Goal: Information Seeking & Learning: Learn about a topic

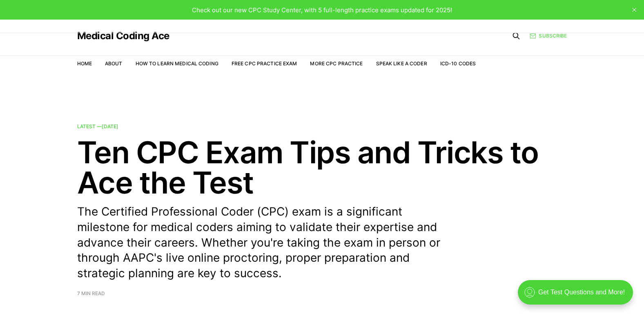
click at [555, 39] on link "Subscribe" at bounding box center [548, 36] width 37 height 8
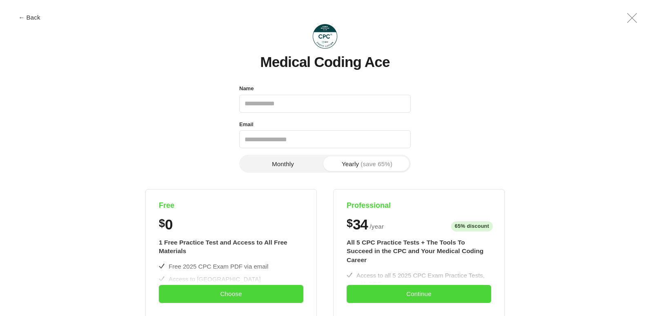
click at [627, 19] on icon ".a{fill:none;stroke:currentColor;stroke-linecap:round;stroke-linejoin:round;str…" at bounding box center [632, 18] width 20 height 20
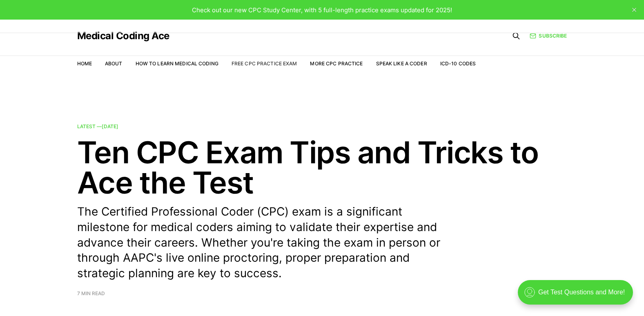
click at [238, 65] on link "Free CPC Practice Exam" at bounding box center [265, 63] width 66 height 6
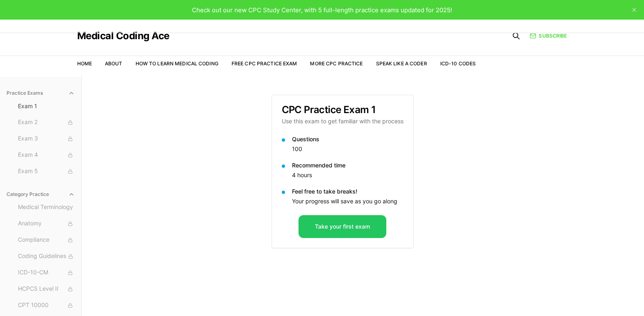
click at [389, 16] on div "Check out our new CPC Study Center, with 5 full-length practice exams updated f…" at bounding box center [322, 10] width 644 height 20
click at [395, 8] on span "Check out our new CPC Study Center, with 5 full-length practice exams updated f…" at bounding box center [322, 10] width 260 height 8
click at [542, 36] on link "Subscribe" at bounding box center [548, 35] width 37 height 7
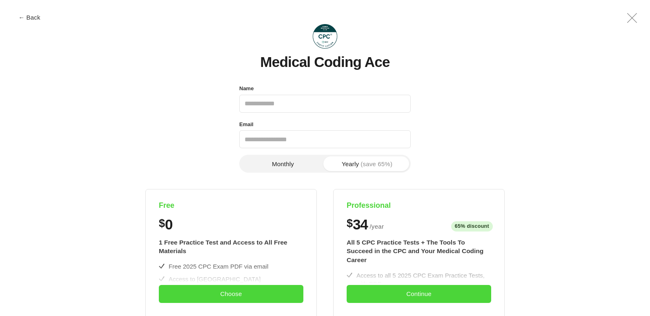
click at [372, 98] on input "Name" at bounding box center [325, 104] width 172 height 18
click at [502, 61] on header "Medical Coding Ace" at bounding box center [325, 44] width 612 height 51
click at [337, 110] on input "Name" at bounding box center [325, 104] width 172 height 18
type input "**********"
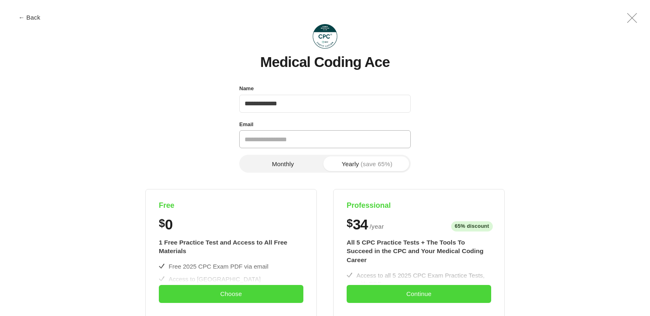
click at [325, 147] on input "Email" at bounding box center [325, 139] width 172 height 18
type input "**********"
click at [289, 166] on button "Monthly" at bounding box center [283, 163] width 84 height 15
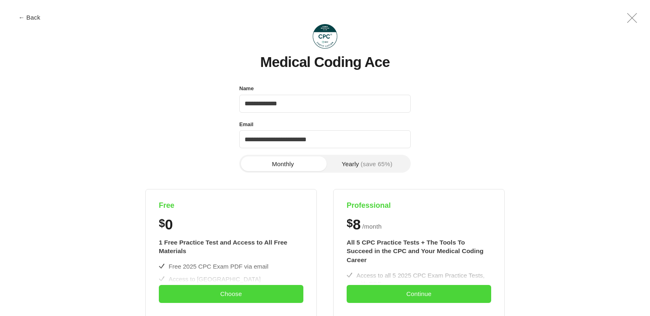
click at [345, 161] on button "Yearly (save 65%)" at bounding box center [367, 163] width 84 height 15
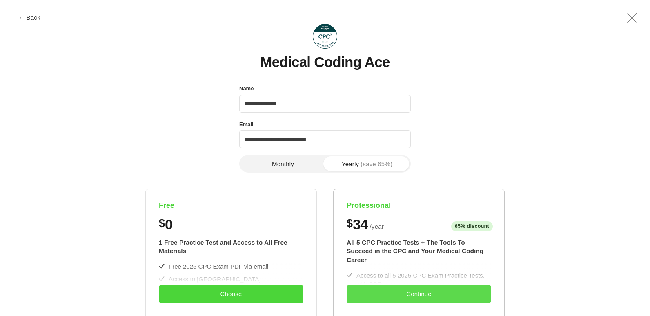
click at [454, 288] on button "Continue" at bounding box center [419, 294] width 145 height 18
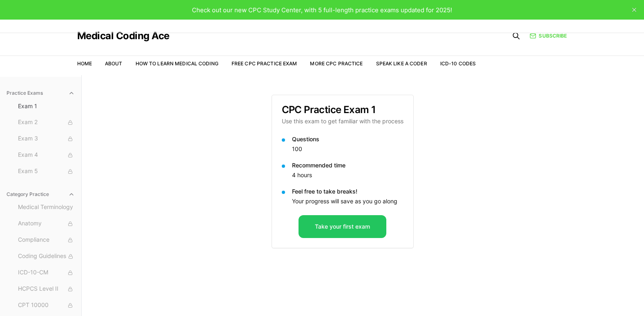
click at [635, 8] on icon "close" at bounding box center [634, 10] width 4 height 4
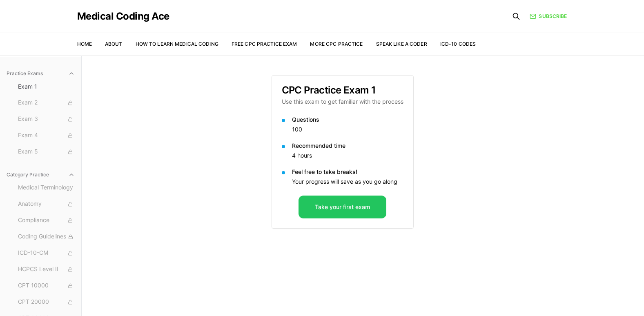
click at [547, 9] on div "Medical Coding Ace Home About How to Learn Medical Coding Free CPC Practice Exa…" at bounding box center [322, 28] width 490 height 56
click at [547, 16] on link "Subscribe" at bounding box center [548, 16] width 37 height 7
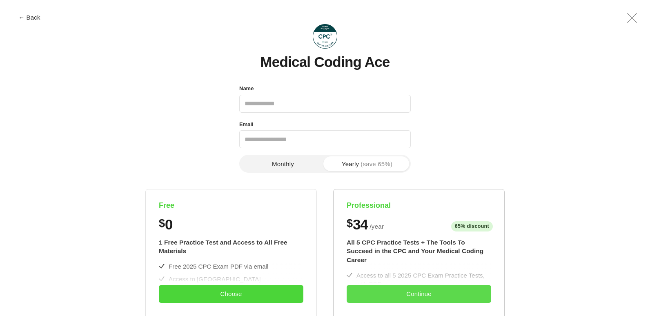
click at [455, 295] on button "Continue" at bounding box center [419, 294] width 145 height 18
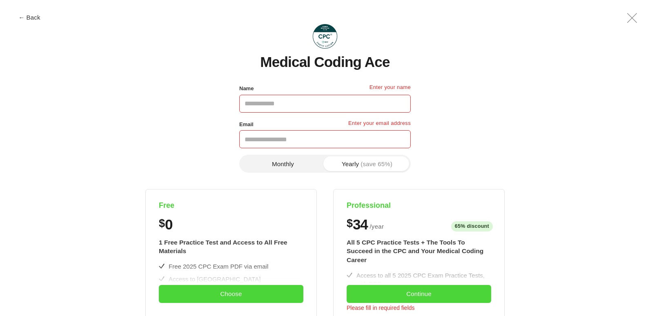
click at [627, 20] on icon ".a{fill:none;stroke:currentColor;stroke-linecap:round;stroke-linejoin:round;str…" at bounding box center [632, 18] width 20 height 20
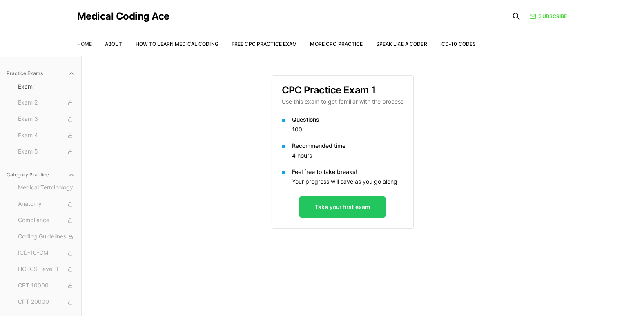
click at [84, 41] on link "Home" at bounding box center [84, 44] width 15 height 6
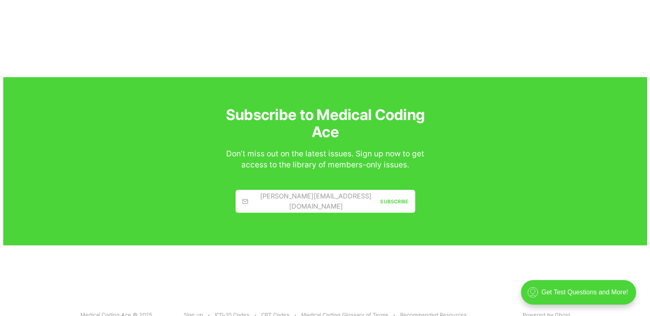
scroll to position [1436, 0]
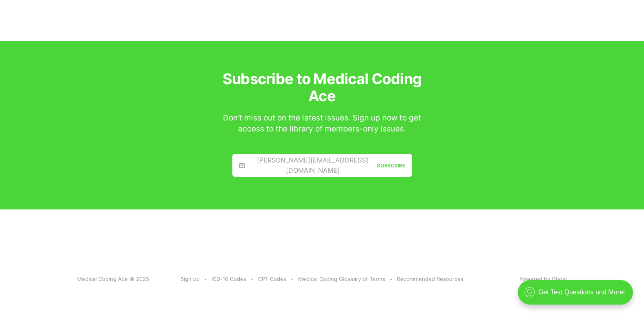
click at [299, 162] on div "[PERSON_NAME][EMAIL_ADDRESS][DOMAIN_NAME]" at bounding box center [308, 165] width 138 height 21
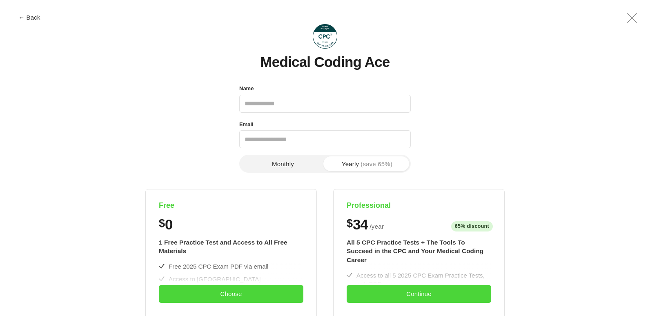
scroll to position [0, 0]
click at [631, 20] on icon ".a{fill:none;stroke:currentColor;stroke-linecap:round;stroke-linejoin:round;str…" at bounding box center [632, 18] width 20 height 20
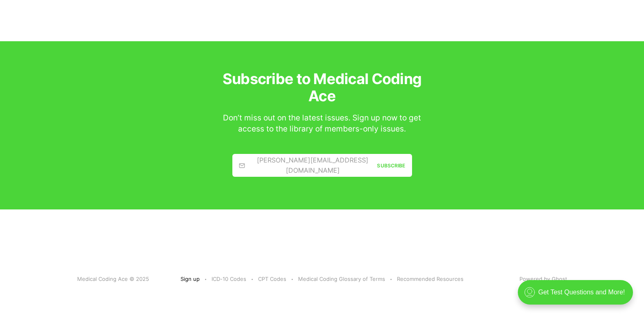
click at [192, 276] on link "Sign up" at bounding box center [190, 279] width 19 height 9
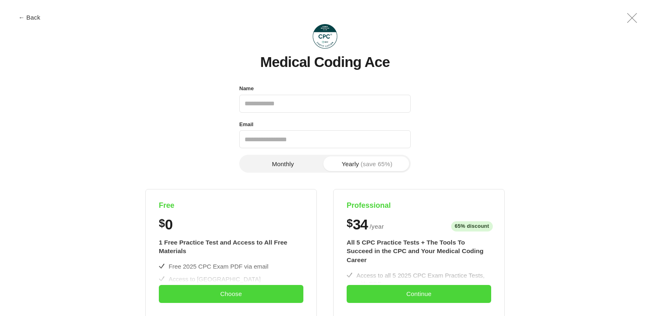
click at [324, 95] on input "Name" at bounding box center [325, 104] width 172 height 18
type input "**********"
click at [331, 141] on input "**********" at bounding box center [325, 139] width 172 height 18
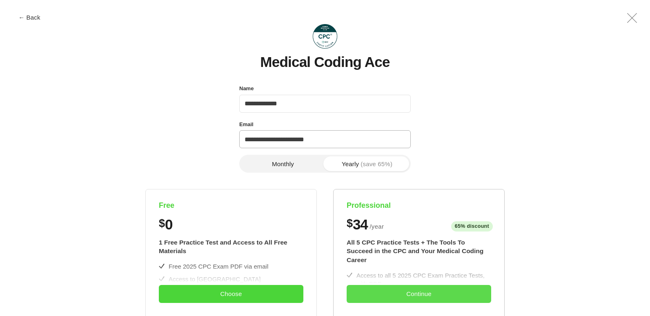
type input "**********"
click at [378, 294] on button "Continue" at bounding box center [419, 294] width 145 height 18
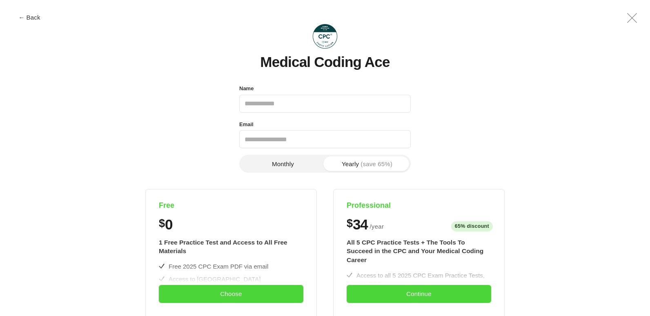
click at [638, 12] on icon ".a{fill:none;stroke:currentColor;stroke-linecap:round;stroke-linejoin:round;str…" at bounding box center [632, 18] width 20 height 20
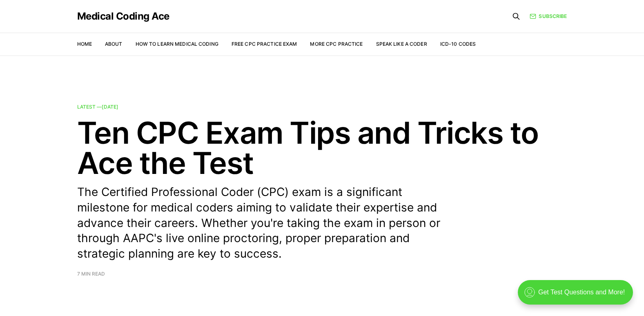
drag, startPoint x: 181, startPoint y: 19, endPoint x: 62, endPoint y: 19, distance: 118.4
click at [62, 19] on header "Medical Coding Ace Home About How to Learn Medical Coding Free CPC Practice Exa…" at bounding box center [322, 28] width 644 height 56
copy link "Medical Coding Ace"
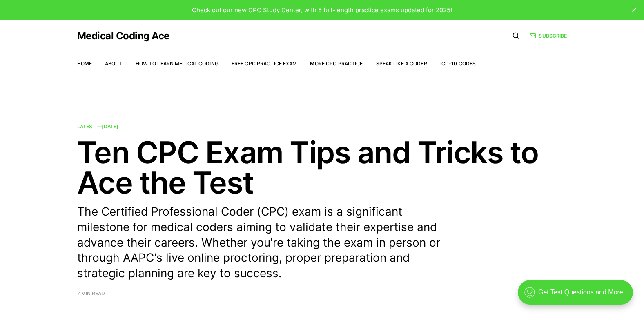
click at [274, 67] on li "Free CPC Practice Exam" at bounding box center [265, 64] width 66 height 8
click at [276, 66] on link "Free CPC Practice Exam" at bounding box center [265, 63] width 66 height 6
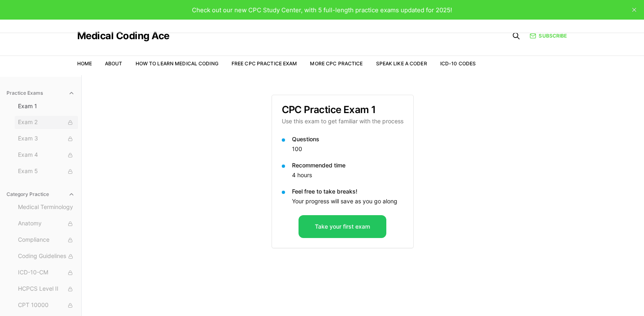
click at [69, 123] on rect at bounding box center [71, 124] width 4 height 2
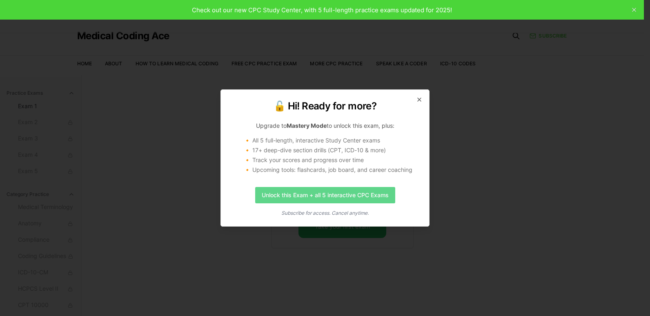
click at [267, 195] on link "Unlock this Exam + all 5 interactive CPC Exams" at bounding box center [325, 195] width 140 height 16
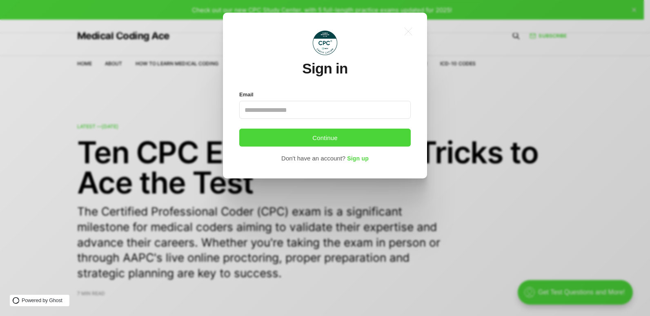
click at [308, 114] on input "Email" at bounding box center [325, 110] width 172 height 18
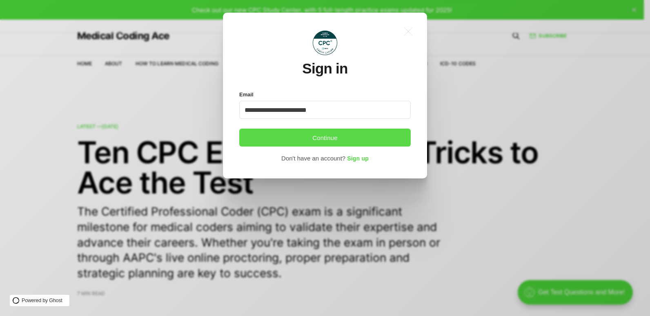
type input "**********"
click at [361, 138] on button "Continue" at bounding box center [325, 138] width 172 height 18
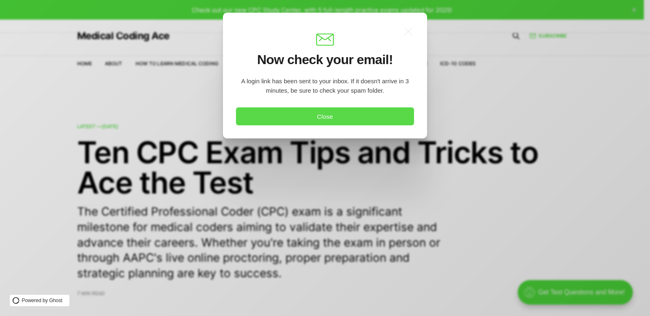
click at [359, 112] on button "Close" at bounding box center [325, 116] width 178 height 18
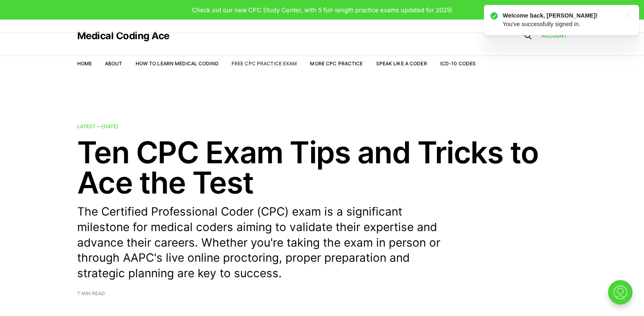
click at [232, 64] on link "Free CPC Practice Exam" at bounding box center [265, 63] width 66 height 6
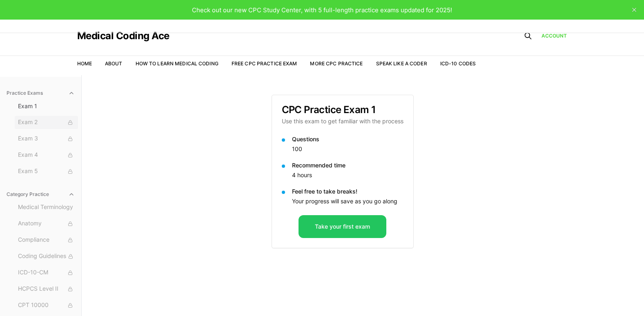
click at [29, 127] on button "Exam 2" at bounding box center [46, 122] width 63 height 13
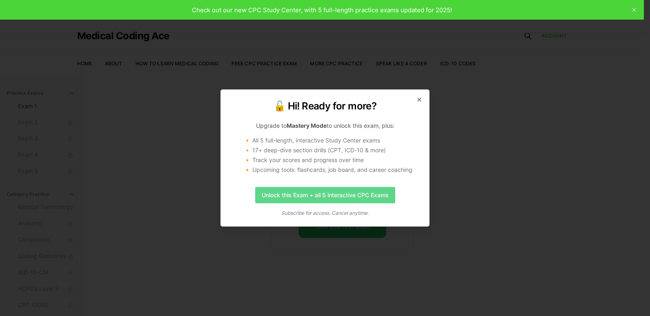
click at [335, 201] on link "Unlock this Exam + all 5 interactive CPC Exams" at bounding box center [325, 195] width 140 height 16
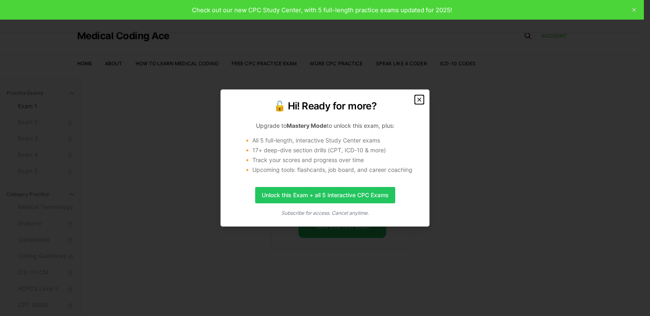
click at [420, 100] on icon "button" at bounding box center [419, 99] width 7 height 7
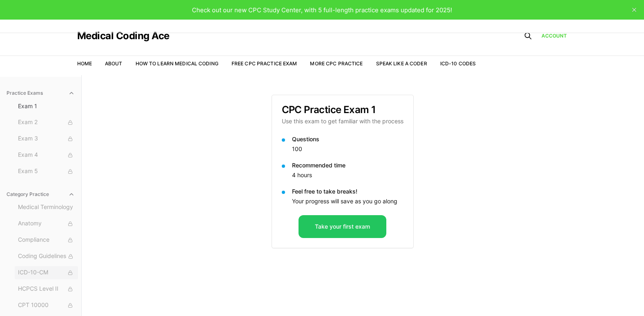
click at [32, 269] on span "ICD-10-CM" at bounding box center [46, 272] width 57 height 9
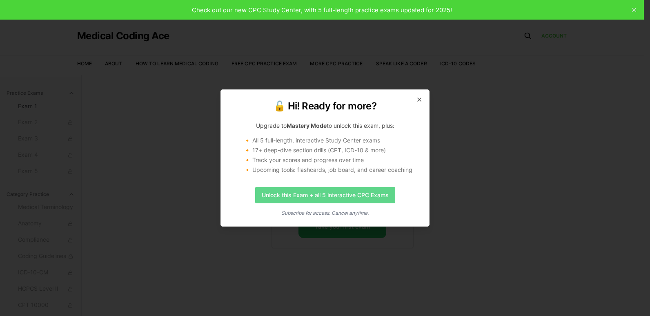
click at [319, 198] on link "Unlock this Exam + all 5 interactive CPC Exams" at bounding box center [325, 195] width 140 height 16
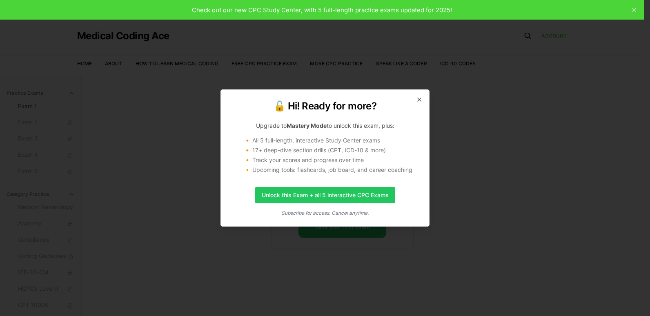
click at [419, 96] on div "🔓 Hi! Ready for more? Upgrade to Mastery Mode to unlock this exam, plus: 🔸 All …" at bounding box center [325, 157] width 209 height 137
click at [419, 99] on icon "button" at bounding box center [419, 99] width 3 height 3
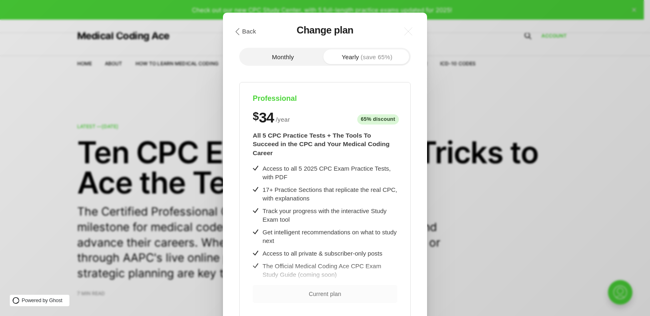
scroll to position [0, 0]
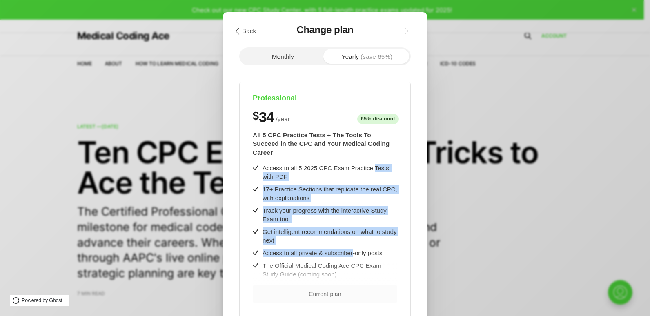
drag, startPoint x: 353, startPoint y: 239, endPoint x: 369, endPoint y: 161, distance: 79.6
click at [369, 164] on div "Access to all 5 2025 CPC Exam Practice Tests, with PDF 17+ Practice Sections th…" at bounding box center [325, 268] width 145 height 208
click at [513, 158] on div ".cls-1{fill:none;stroke:currentColor;stroke-linecap:round;stroke-linejoin:round…" at bounding box center [331, 158] width 662 height 316
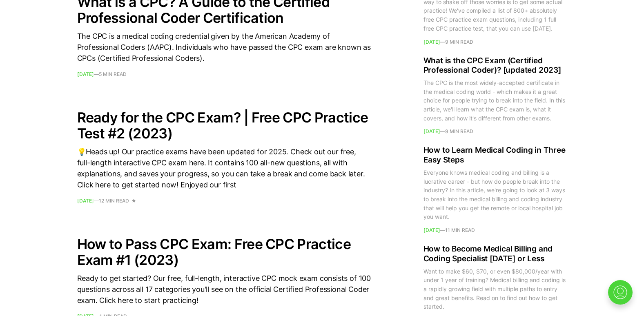
scroll to position [1206, 0]
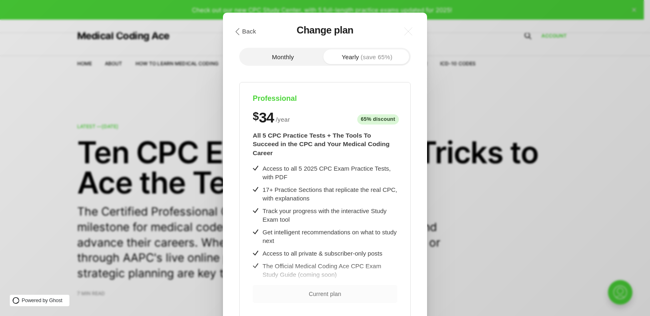
scroll to position [0, 0]
click at [385, 56] on span "(save 65%)" at bounding box center [377, 57] width 32 height 6
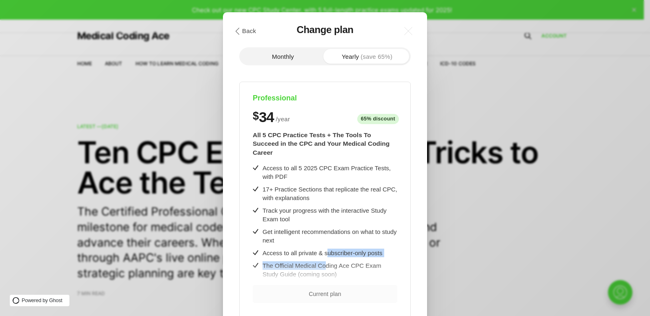
drag, startPoint x: 325, startPoint y: 251, endPoint x: 327, endPoint y: 237, distance: 14.1
click at [327, 237] on div "Access to all 5 2025 CPC Exam Practice Tests, with PDF 17+ Practice Sections th…" at bounding box center [325, 268] width 145 height 208
drag, startPoint x: 327, startPoint y: 237, endPoint x: 389, endPoint y: 237, distance: 62.1
click at [389, 237] on div "Access to all 5 2025 CPC Exam Practice Tests, with PDF 17+ Practice Sections th…" at bounding box center [325, 268] width 145 height 208
click at [344, 56] on button "Yearly (save 65%)" at bounding box center [367, 56] width 84 height 15
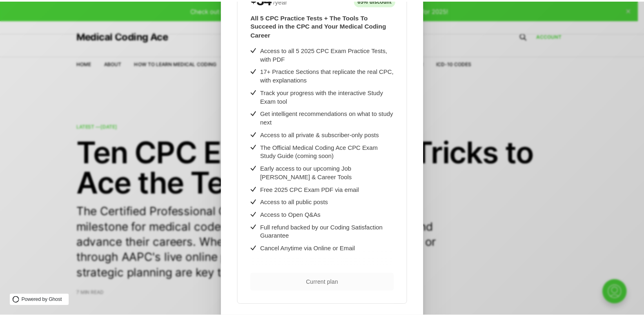
scroll to position [154, 0]
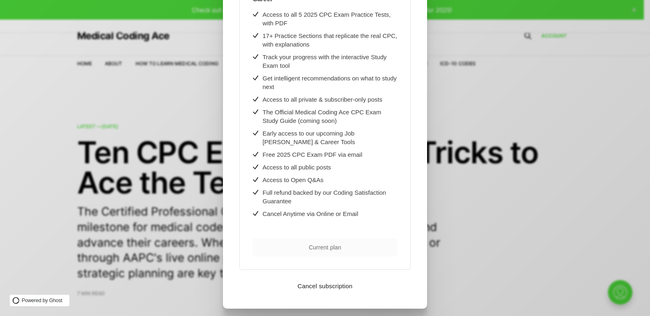
click at [464, 105] on div ".cls-1{fill:none;stroke:currentColor;stroke-linecap:round;stroke-linejoin:round…" at bounding box center [331, 158] width 662 height 316
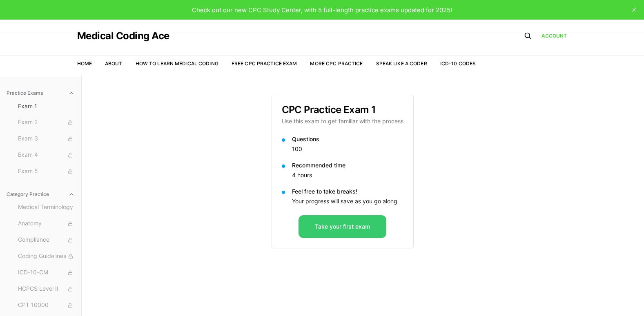
click at [355, 224] on button "Take your first exam" at bounding box center [343, 226] width 88 height 23
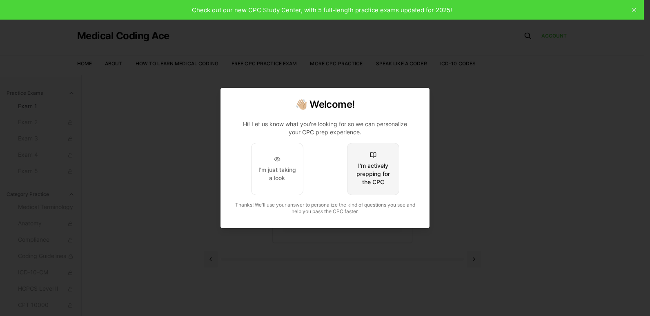
click at [383, 181] on div "I'm actively prepping for the CPC" at bounding box center [373, 174] width 38 height 25
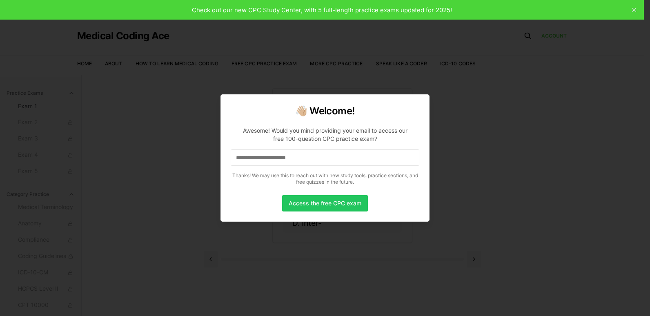
click at [351, 153] on input at bounding box center [325, 157] width 189 height 16
click at [326, 203] on button "Access the free CPC exam" at bounding box center [325, 203] width 86 height 16
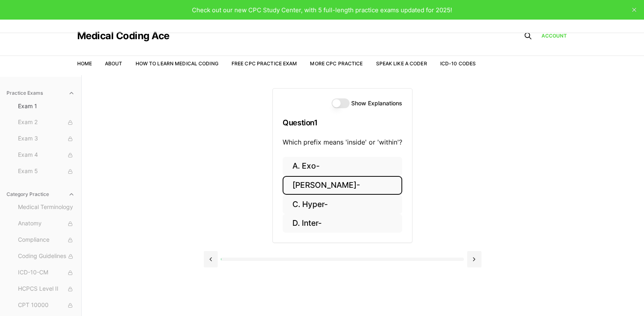
click at [326, 191] on button "[PERSON_NAME]-" at bounding box center [343, 185] width 120 height 19
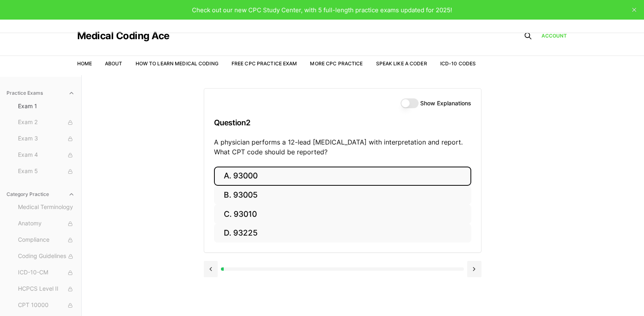
click at [318, 179] on button "A. 93000" at bounding box center [342, 176] width 257 height 19
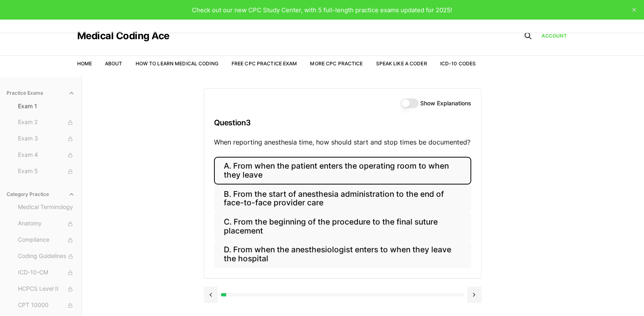
click at [303, 173] on button "A. From when the patient enters the operating room to when they leave" at bounding box center [342, 171] width 257 height 28
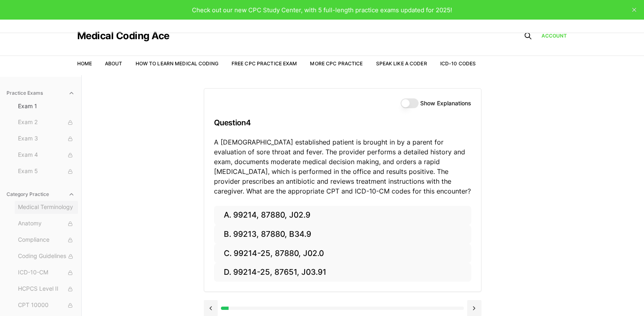
click at [42, 205] on span "Medical Terminology" at bounding box center [46, 207] width 57 height 9
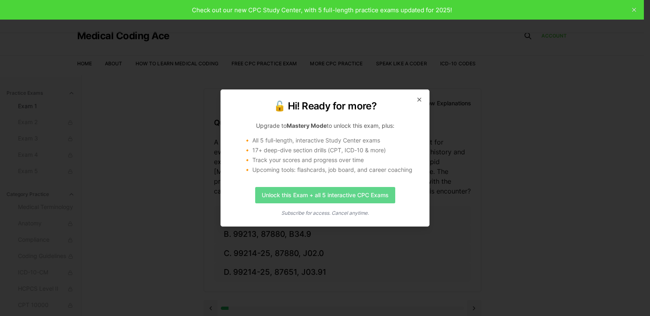
click at [355, 191] on link "Unlock this Exam + all 5 interactive CPC Exams" at bounding box center [325, 195] width 140 height 16
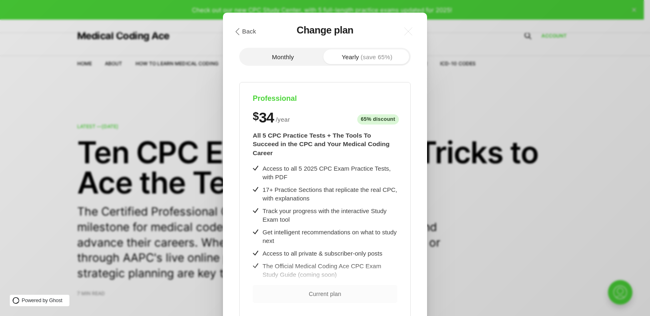
scroll to position [0, 0]
click at [371, 206] on div "Track your progress with the interactive Study Exam tool" at bounding box center [330, 214] width 135 height 17
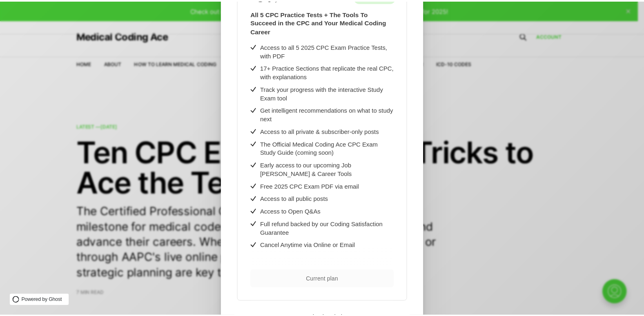
scroll to position [154, 0]
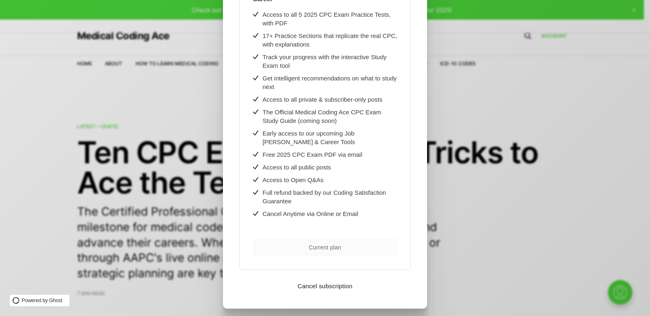
click at [487, 107] on div ".cls-1{fill:none;stroke:currentColor;stroke-linecap:round;stroke-linejoin:round…" at bounding box center [331, 158] width 662 height 316
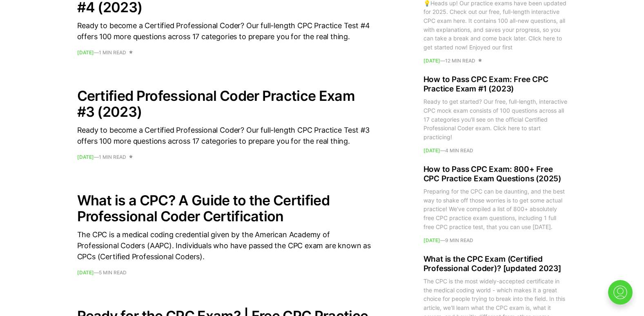
scroll to position [848, 0]
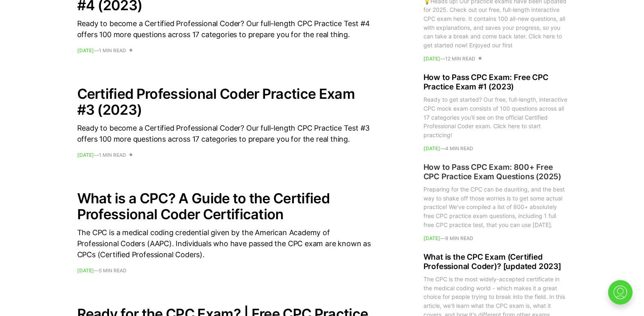
click at [521, 176] on h2 "How to Pass CPC Exam: 800+ Free CPC Practice Exam Questions (2025)" at bounding box center [496, 172] width 144 height 20
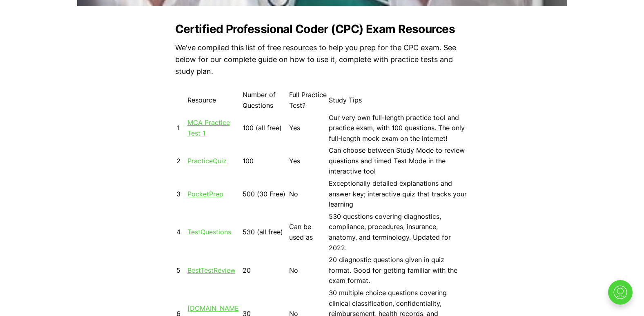
scroll to position [718, 0]
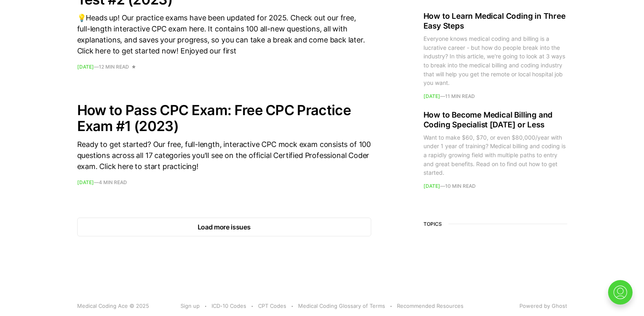
scroll to position [1173, 0]
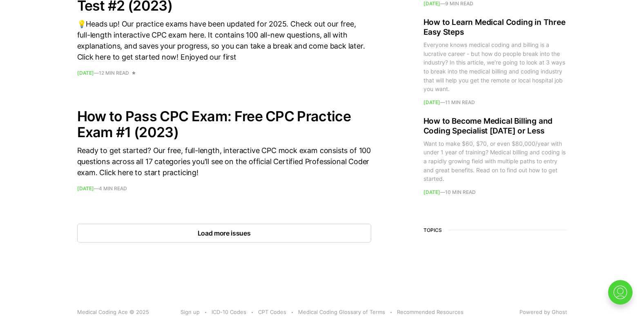
click at [288, 240] on button "Load more issues" at bounding box center [224, 233] width 294 height 19
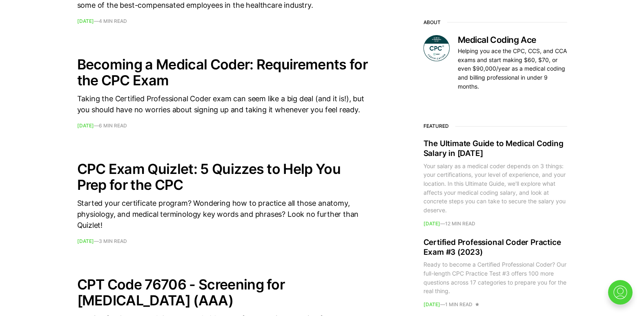
scroll to position [1471, 0]
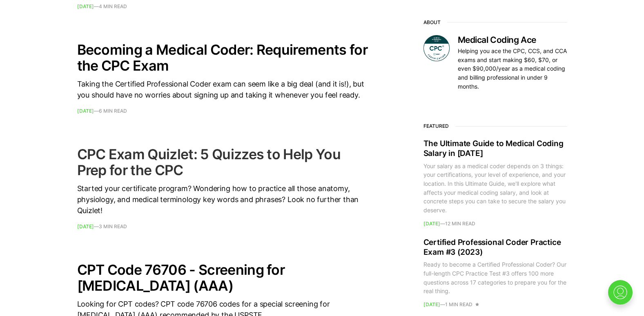
click at [292, 153] on h2 "CPC Exam Quizlet: 5 Quizzes to Help You Prep for the CPC" at bounding box center [224, 162] width 294 height 32
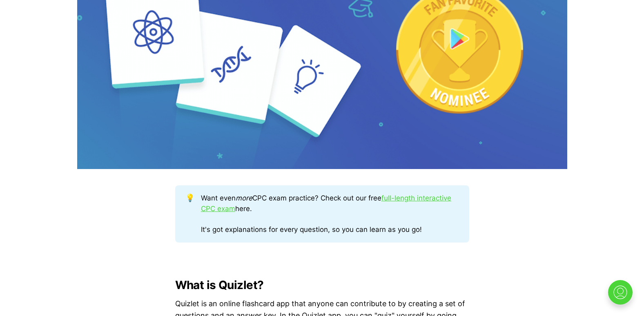
scroll to position [376, 0]
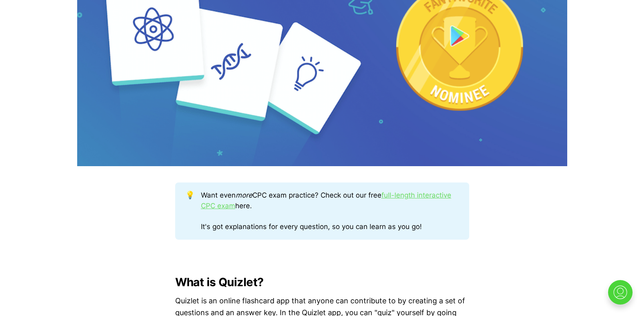
click at [424, 192] on link "full-length interactive CPC exam" at bounding box center [326, 200] width 250 height 19
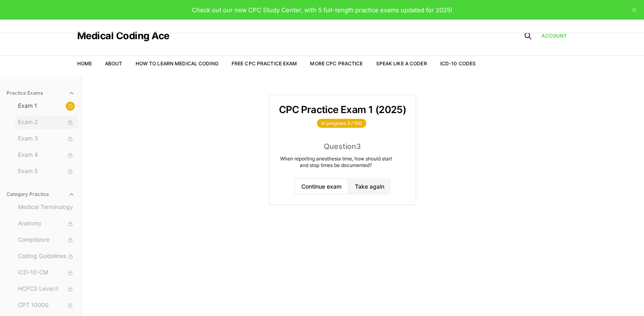
click at [67, 118] on span "Exam 2" at bounding box center [46, 122] width 57 height 9
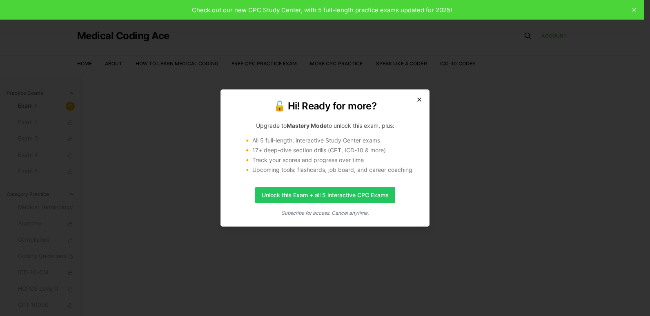
click at [418, 97] on icon "button" at bounding box center [419, 99] width 7 height 7
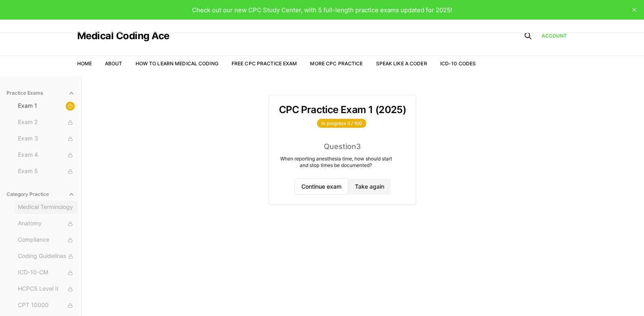
click at [55, 204] on span "Medical Terminology" at bounding box center [46, 207] width 57 height 9
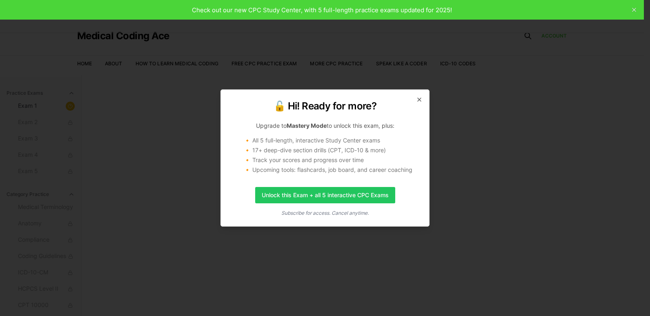
click at [424, 104] on div "🔓 Hi! Ready for more? Upgrade to Mastery Mode to unlock this exam, plus: 🔸 All …" at bounding box center [325, 157] width 209 height 137
click at [419, 98] on icon "button" at bounding box center [419, 99] width 7 height 7
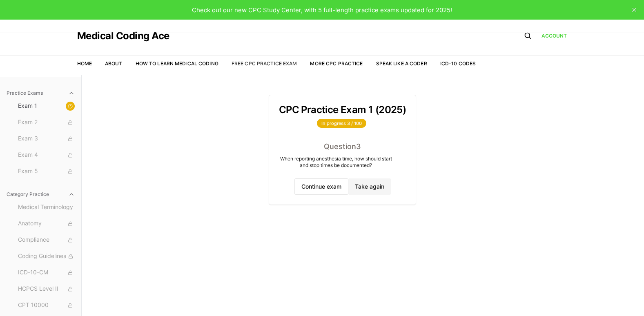
click at [267, 61] on link "Free CPC Practice Exam" at bounding box center [265, 63] width 66 height 6
click at [332, 63] on link "More CPC Practice" at bounding box center [336, 63] width 53 height 6
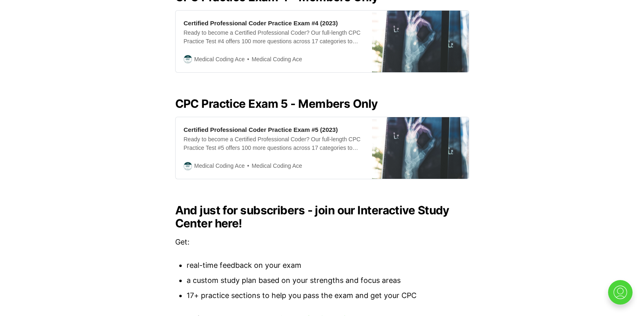
scroll to position [718, 0]
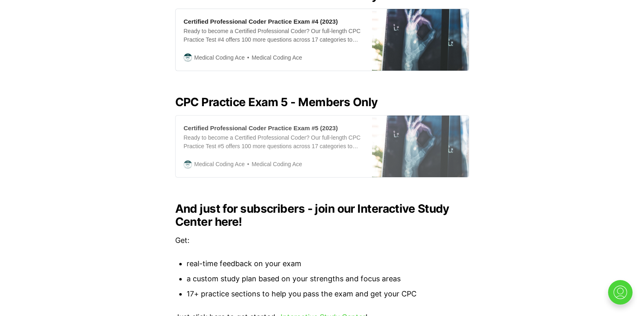
click at [337, 119] on div "Certified Professional Coder Practice Exam #5 (2023) Ready to become a Certifie…" at bounding box center [274, 147] width 196 height 62
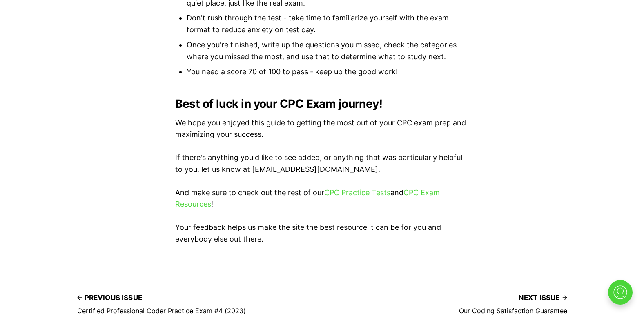
scroll to position [767, 0]
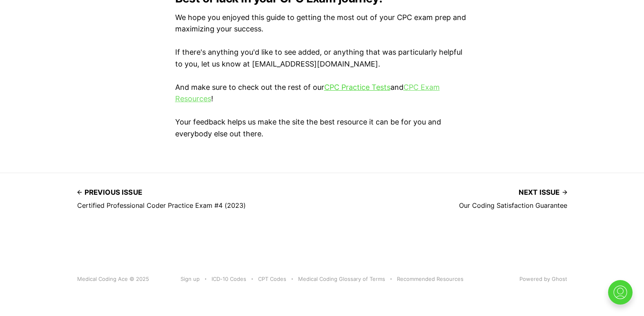
click at [427, 85] on link "CPC Exam Resources" at bounding box center [307, 93] width 265 height 20
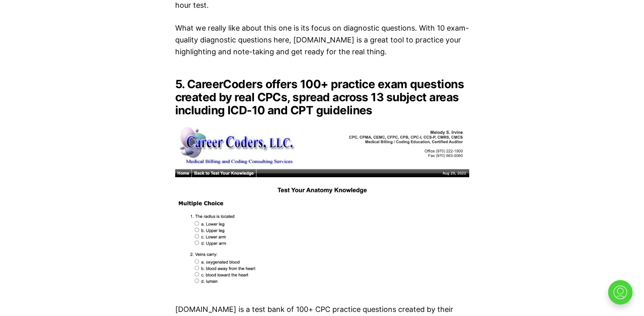
scroll to position [3047, 0]
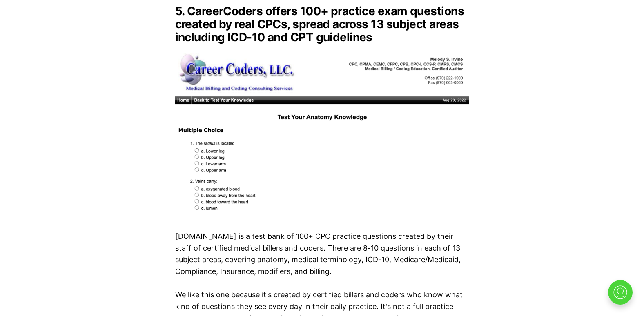
click at [339, 108] on img at bounding box center [322, 132] width 294 height 164
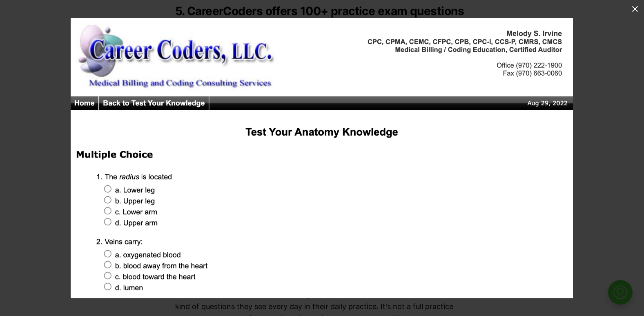
click at [642, 5] on button at bounding box center [635, 9] width 18 height 18
